Goal: Task Accomplishment & Management: Use online tool/utility

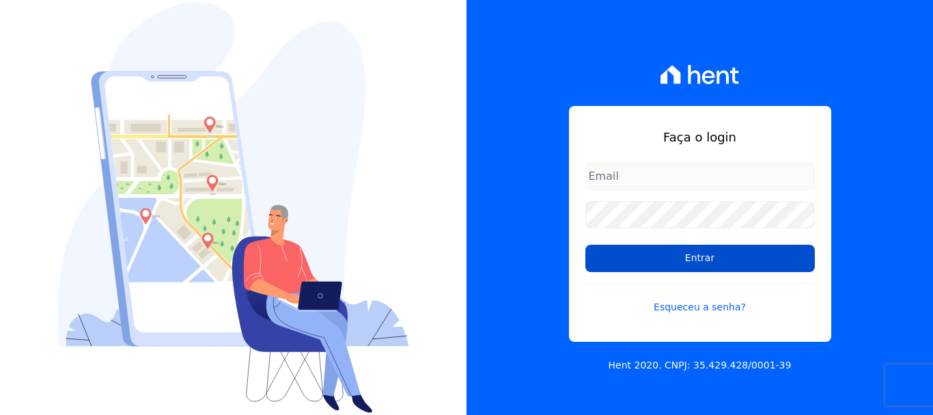
type input "[EMAIL_ADDRESS][PERSON_NAME][DOMAIN_NAME]"
click at [738, 257] on input "Entrar" at bounding box center [701, 258] width 230 height 27
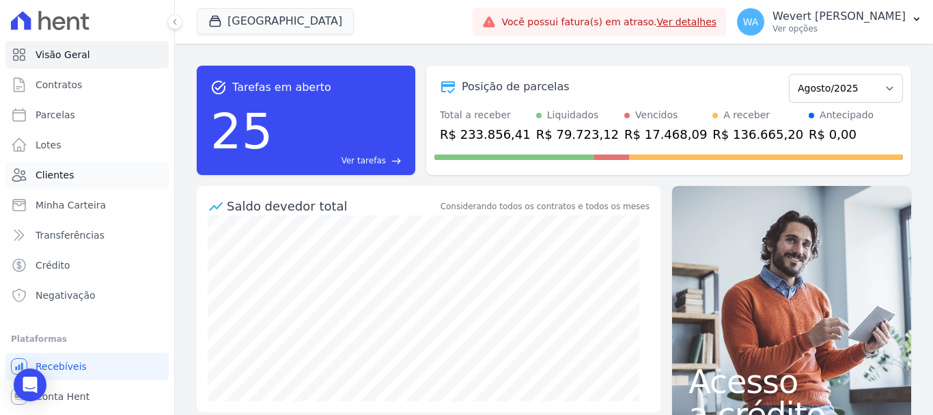
click at [59, 170] on span "Clientes" at bounding box center [55, 175] width 38 height 14
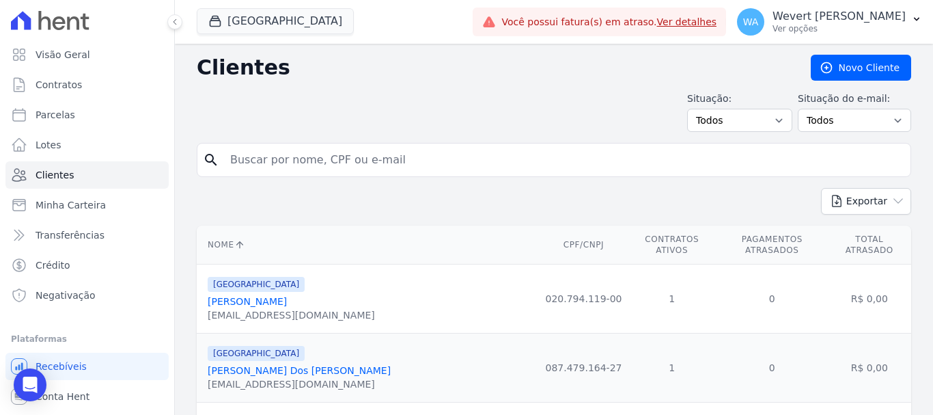
click at [392, 167] on input "search" at bounding box center [563, 159] width 683 height 27
paste input "EDILSON [PERSON_NAME]"
type input "EDILSON [PERSON_NAME]"
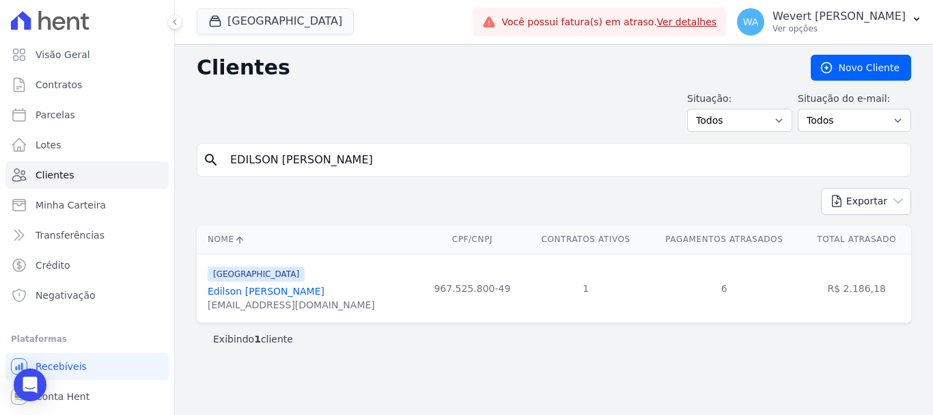
click at [273, 290] on link "Edilson [PERSON_NAME]" at bounding box center [266, 291] width 117 height 11
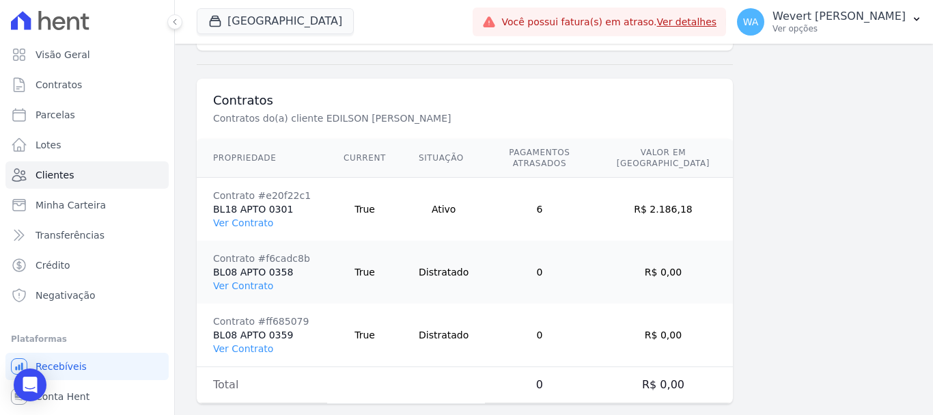
scroll to position [989, 0]
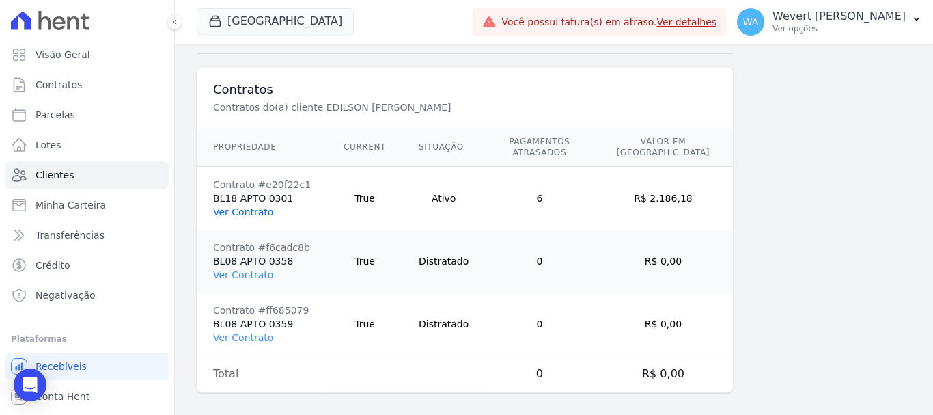
click at [237, 206] on link "Ver Contrato" at bounding box center [243, 211] width 60 height 11
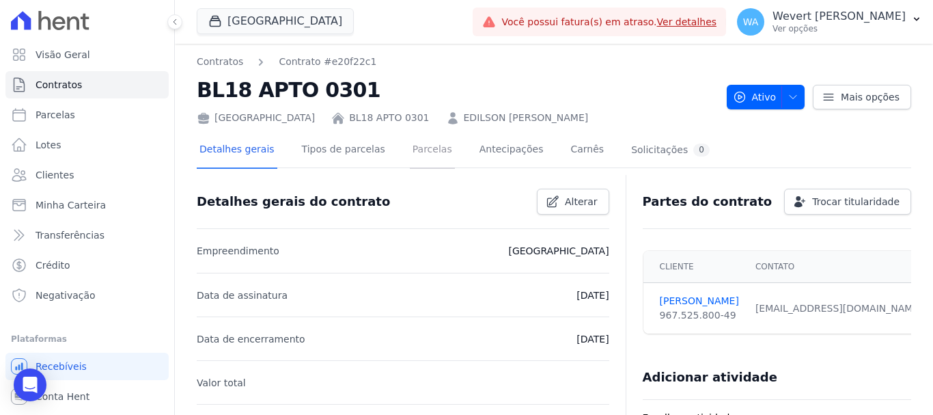
click at [410, 144] on link "Parcelas" at bounding box center [432, 151] width 45 height 36
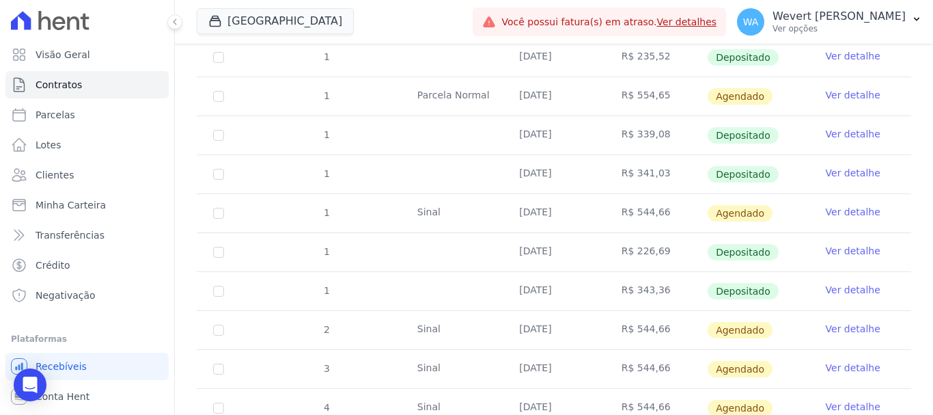
scroll to position [838, 0]
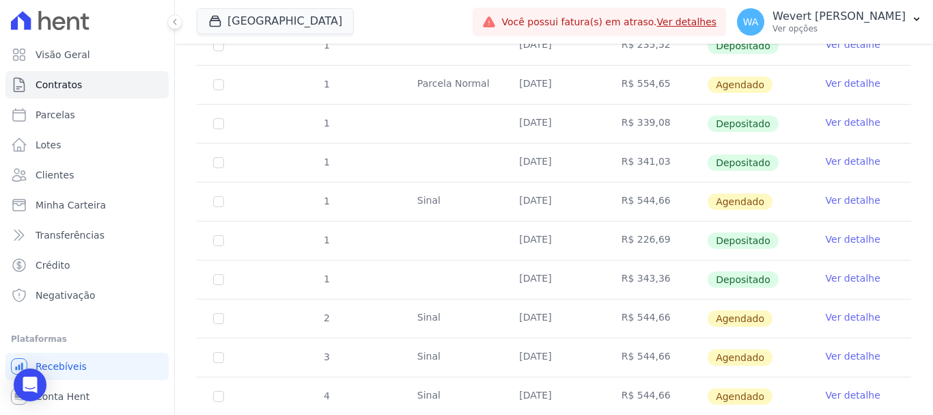
click at [847, 271] on link "Ver detalhe" at bounding box center [853, 278] width 55 height 14
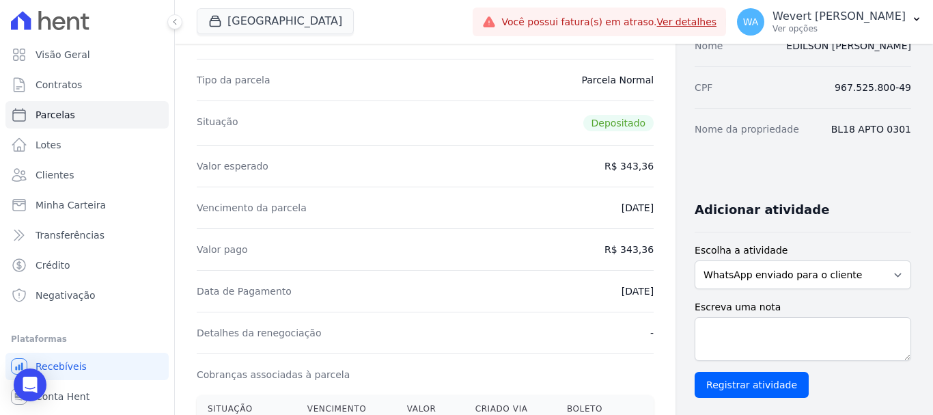
scroll to position [156, 0]
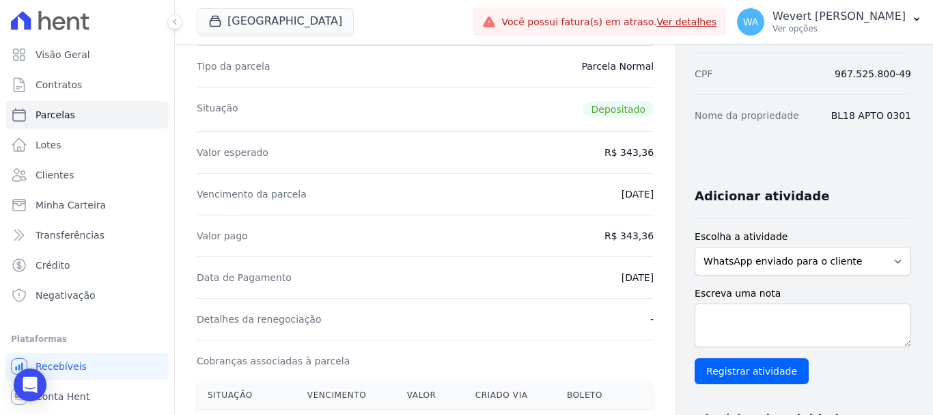
click at [579, 316] on div "Detalhes da renegociação -" at bounding box center [425, 319] width 457 height 42
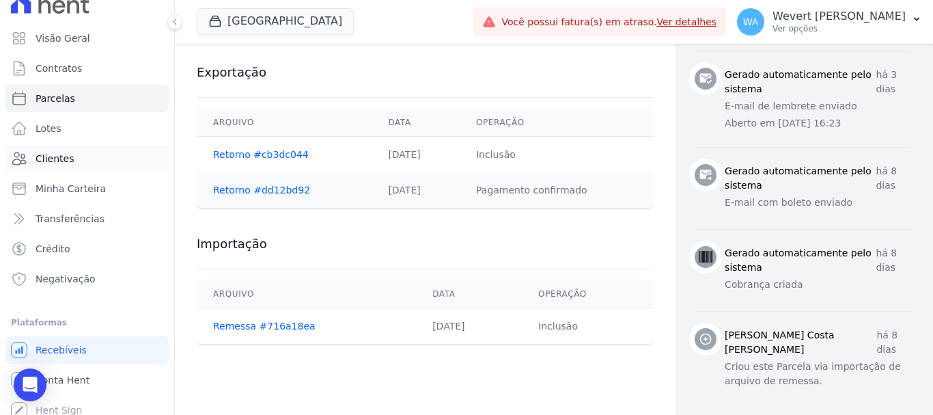
scroll to position [25, 0]
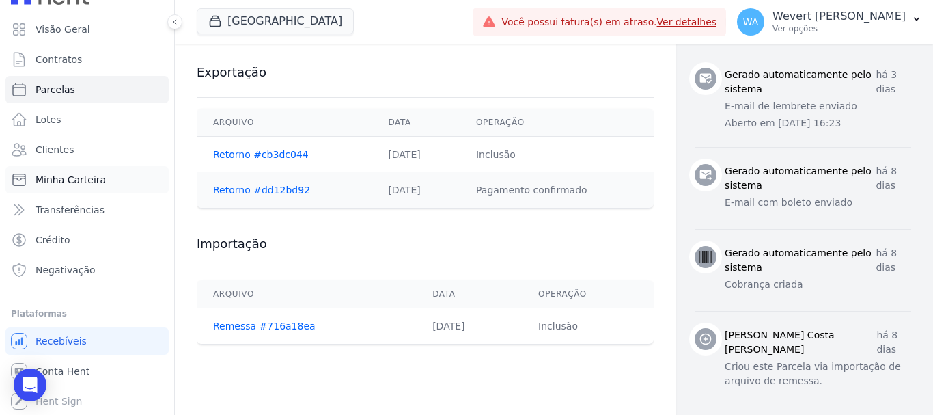
click at [66, 179] on span "Minha Carteira" at bounding box center [71, 180] width 70 height 14
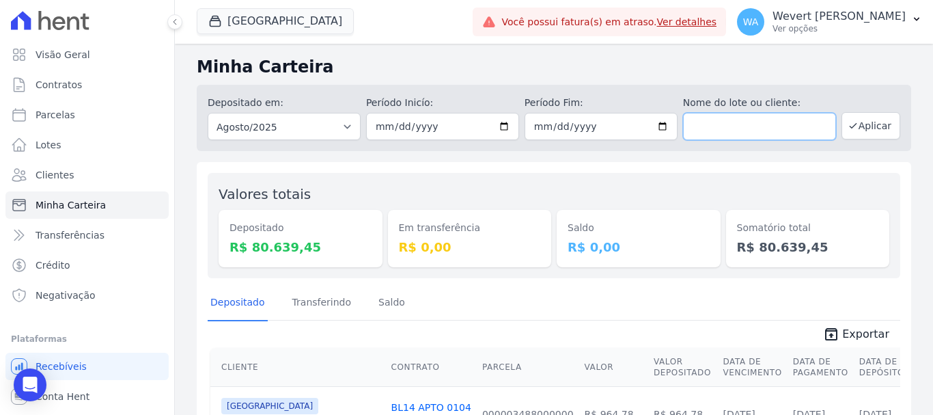
click at [733, 122] on input "text" at bounding box center [759, 126] width 153 height 27
paste input "EDILSON [PERSON_NAME]"
type input "EDILSON [PERSON_NAME]"
click at [869, 128] on button "Aplicar" at bounding box center [871, 125] width 59 height 27
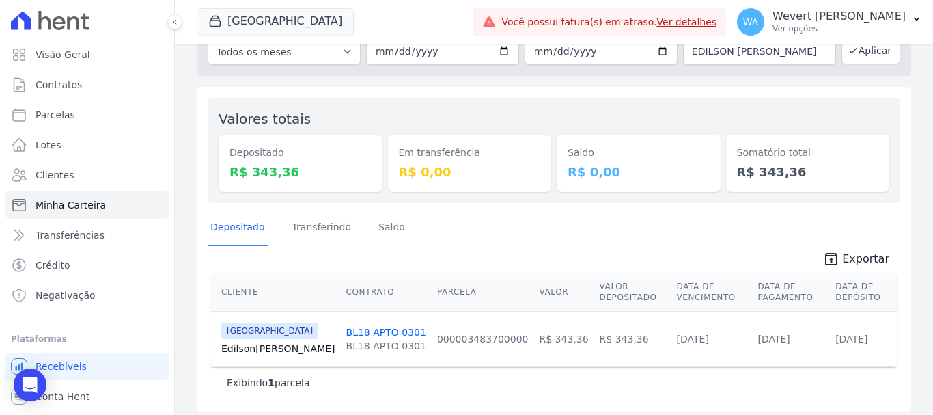
scroll to position [83, 0]
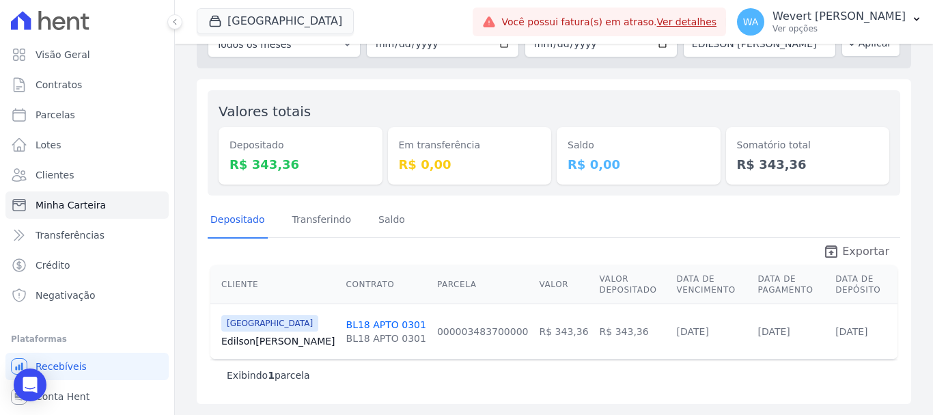
click at [854, 251] on span "Exportar" at bounding box center [866, 251] width 47 height 16
